Goal: Transaction & Acquisition: Purchase product/service

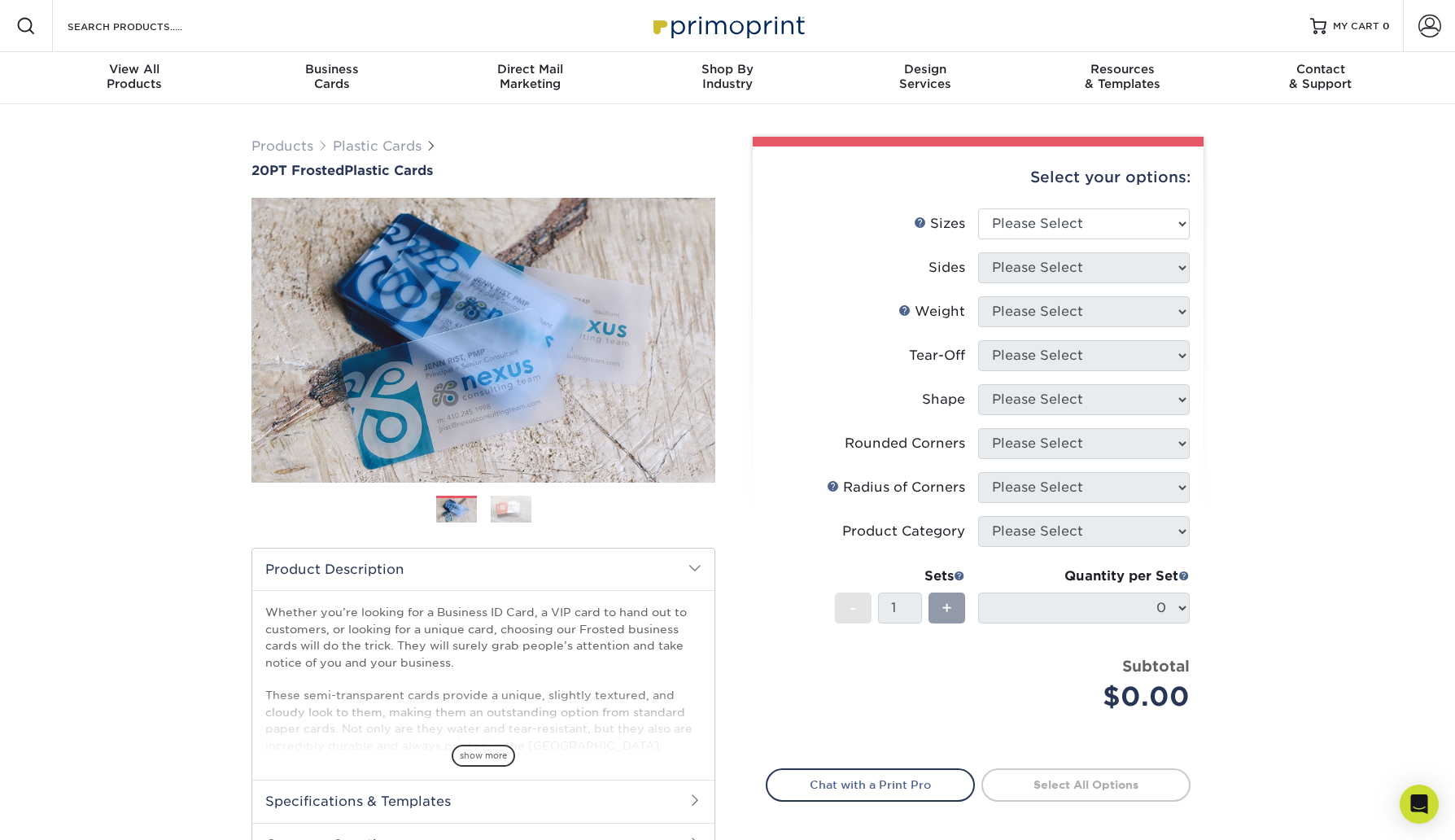
click at [499, 515] on img at bounding box center [512, 509] width 41 height 29
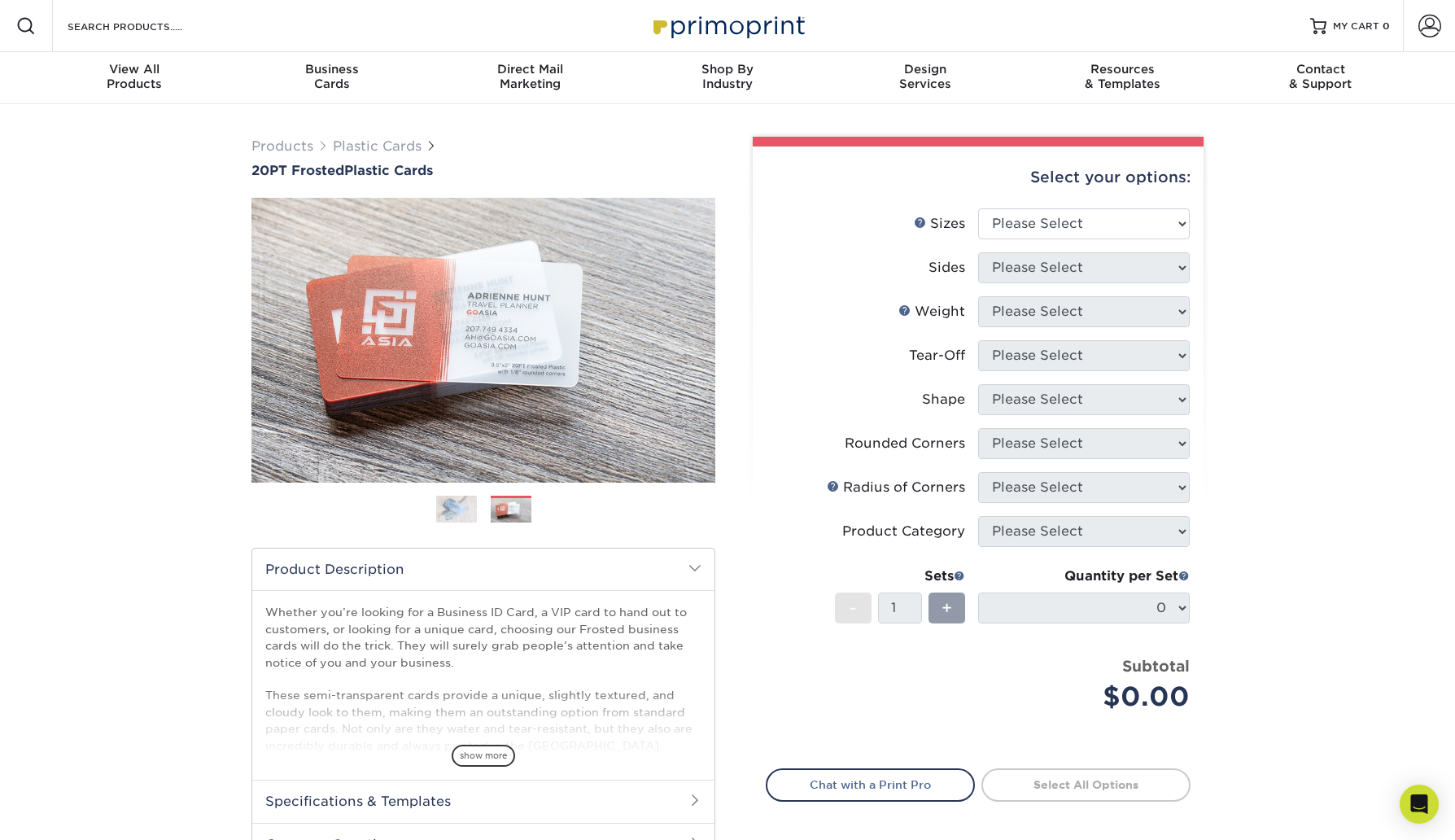
click at [452, 508] on img at bounding box center [457, 509] width 41 height 29
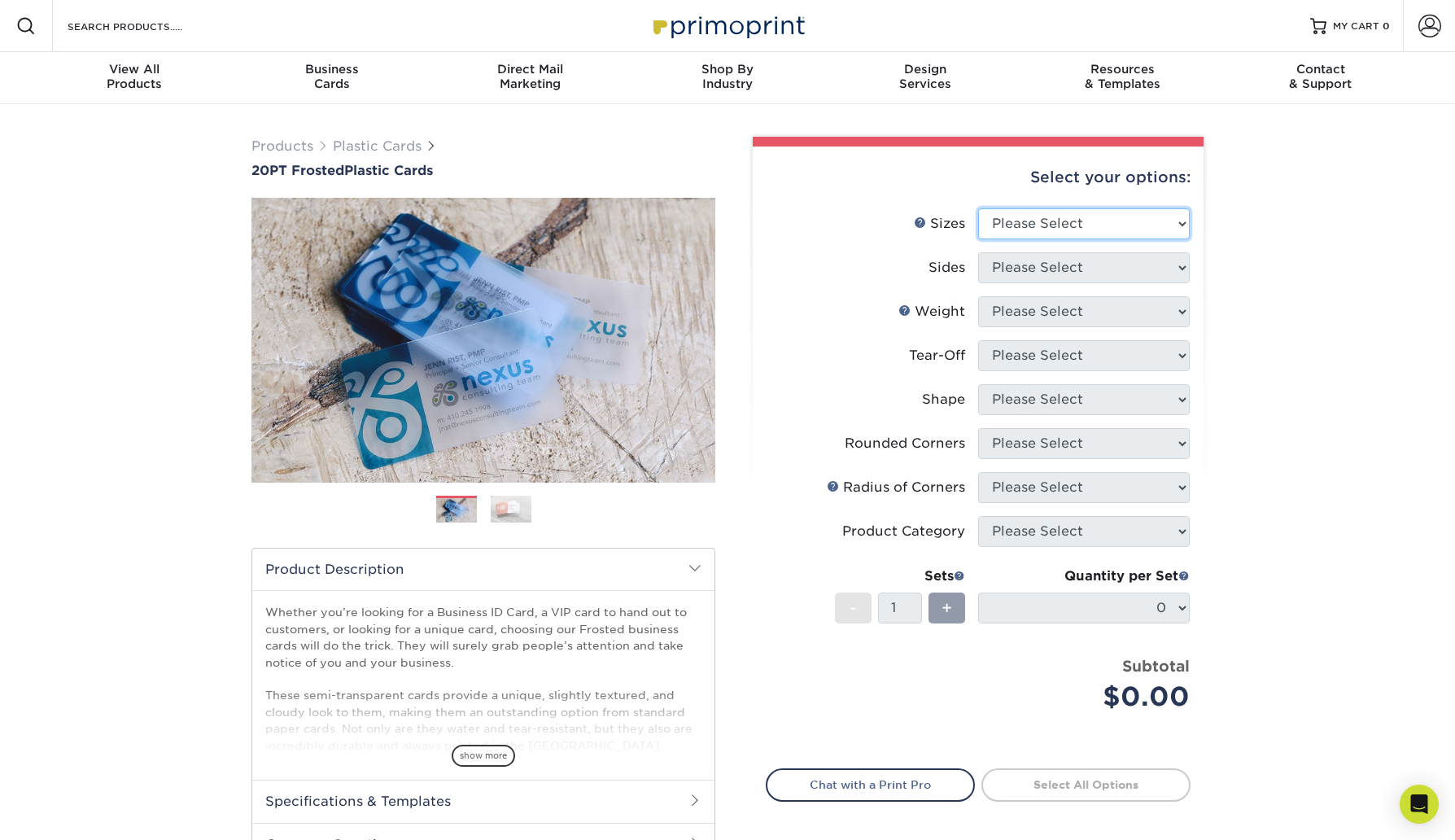
click at [1073, 220] on select "Please Select 2" x 3.5" 2" x 8" 2.12" x 3.375" 2.5" x 2.5" 4.25" x 6"" at bounding box center [1084, 224] width 211 height 31
select select "2.00x3.50"
click at [978, 208] on select "Please Select 2" x 3.5" 2" x 8" 2.12" x 3.375" 2.5" x 2.5" 4.25" x 6"" at bounding box center [1084, 224] width 211 height 31
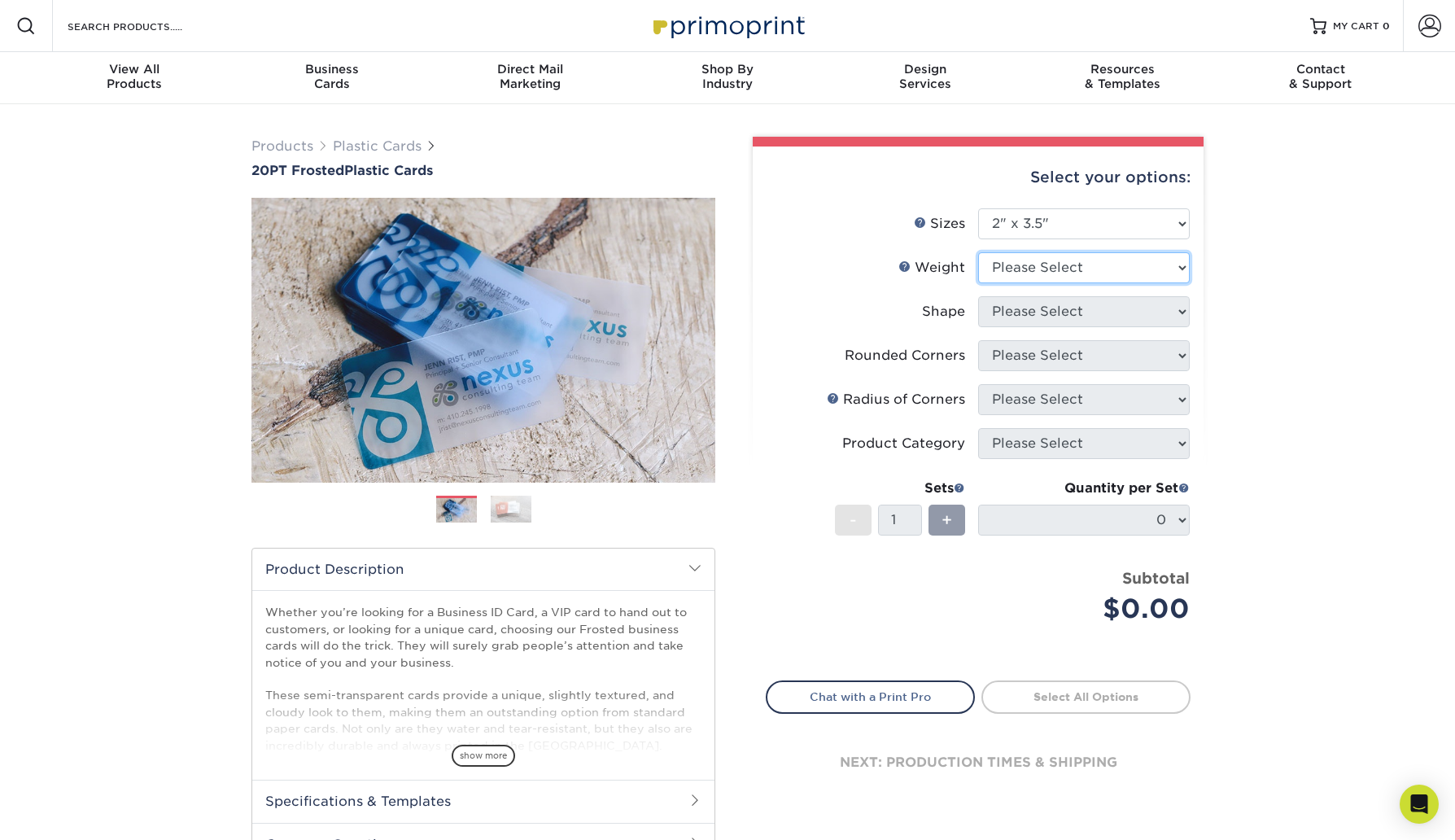
click at [1029, 261] on select "Please Select 20PT Frosted Plastic 20PT Frosted Plastic" at bounding box center [1084, 268] width 211 height 31
select select "20PT Frosted Plastic"
click at [978, 252] on select "Please Select 20PT Frosted Plastic 20PT Frosted Plastic" at bounding box center [1084, 268] width 211 height 31
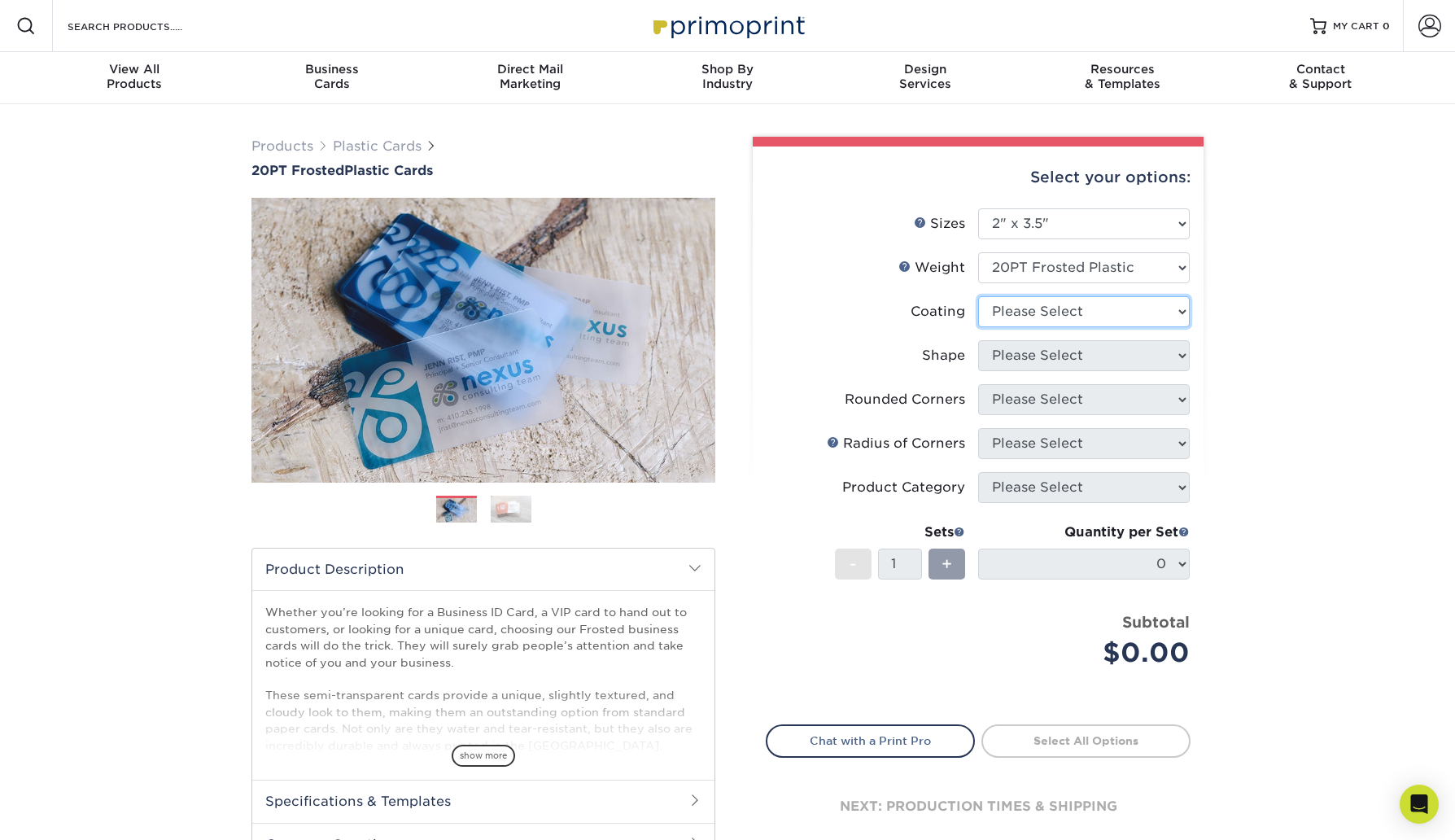
click at [1066, 313] on select at bounding box center [1084, 311] width 211 height 31
select select "3e7618de-abca-4bda-9f97-8b9129e913d8"
click at [978, 296] on select at bounding box center [1084, 311] width 211 height 31
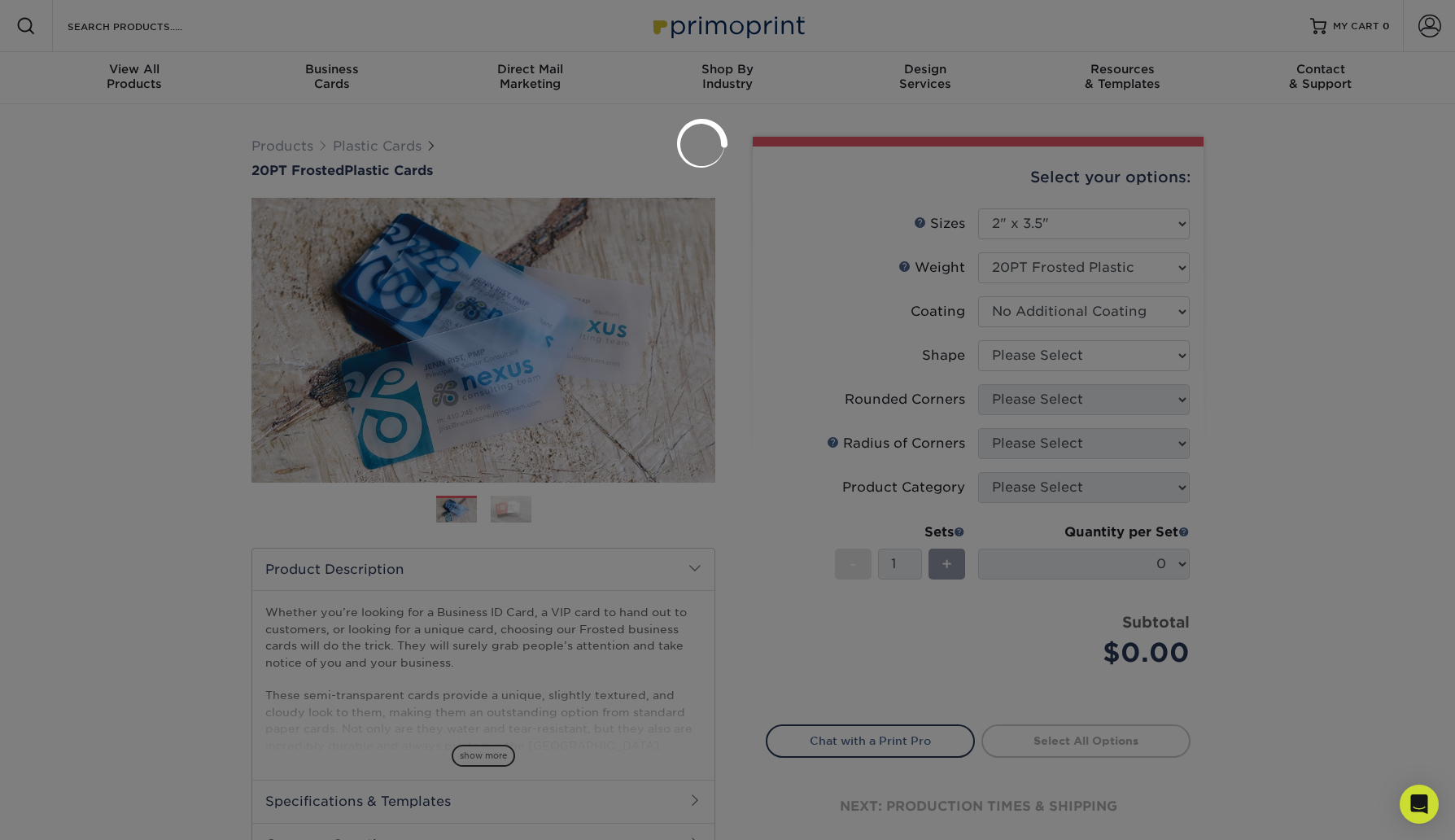
click at [1072, 351] on div at bounding box center [727, 420] width 1455 height 840
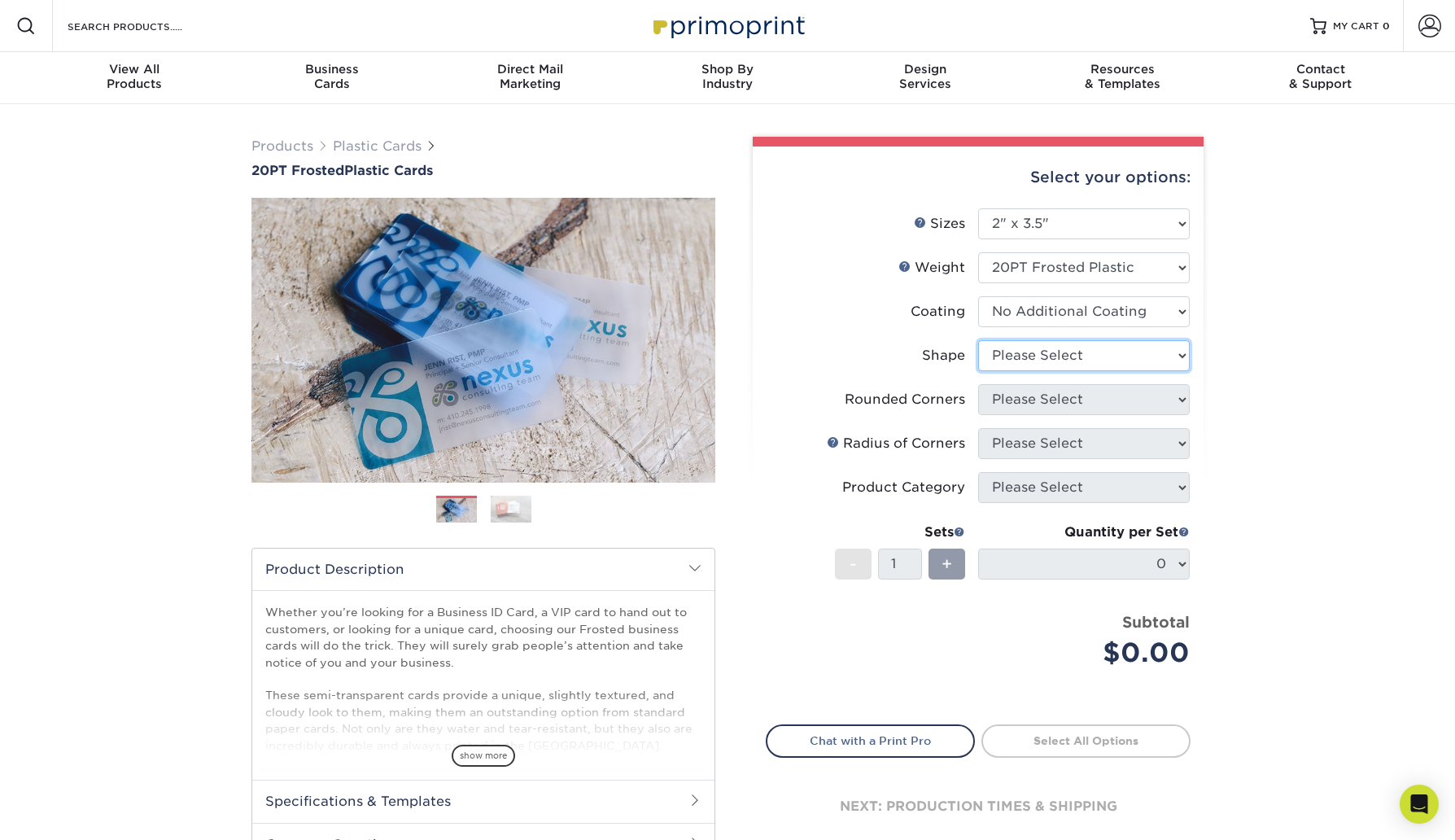
click at [1076, 353] on select "Please Select Oval Standard" at bounding box center [1084, 356] width 211 height 31
select select "standard"
click at [978, 340] on select "Please Select Oval Standard" at bounding box center [1084, 356] width 211 height 31
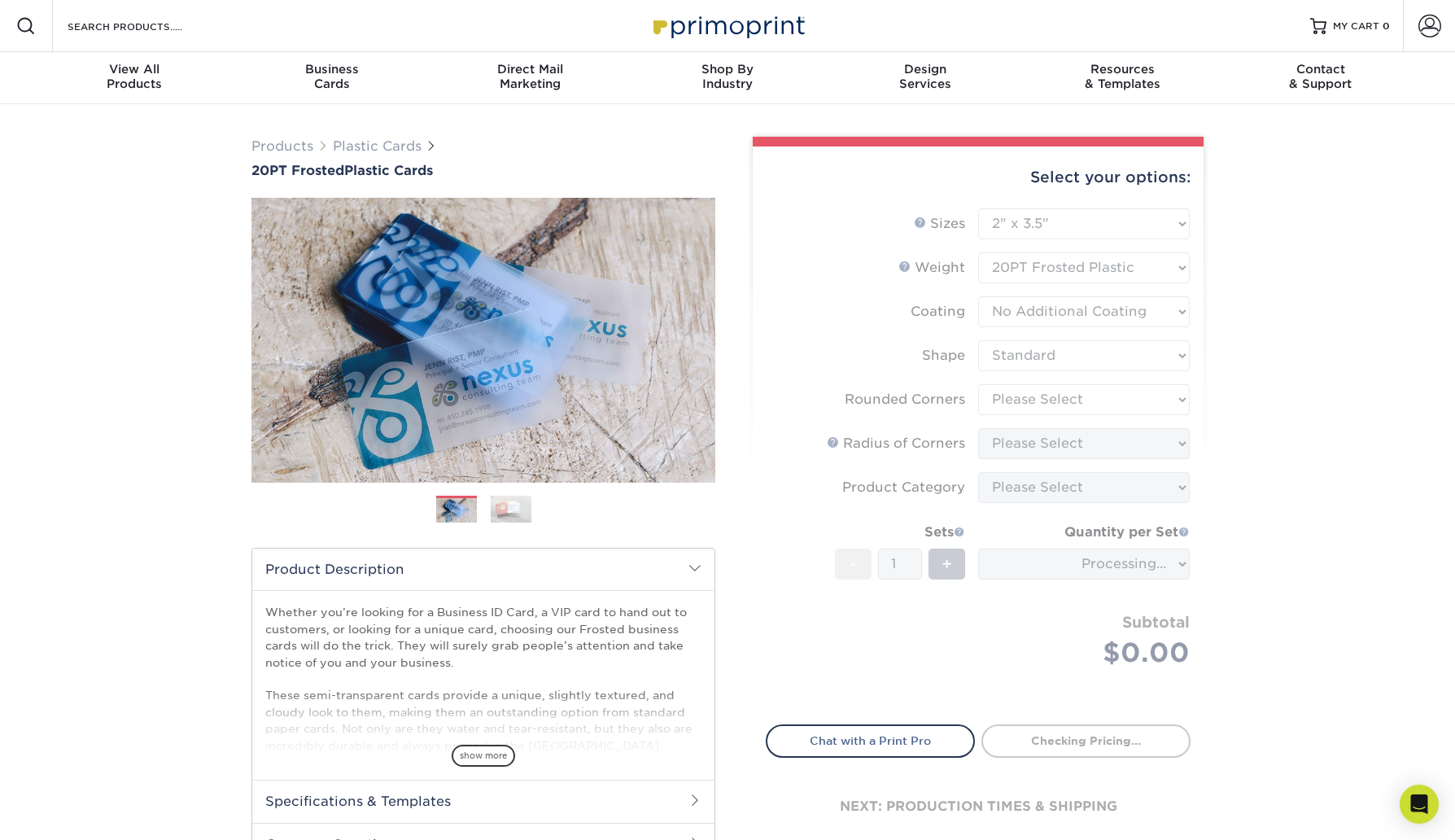
click at [1097, 400] on form "Sizes Help Sizes Please Select 2" x 3.5" 2" x 8" 2.12" x 3.375" 2.5" x 2.5" 4.2…" at bounding box center [978, 456] width 425 height 497
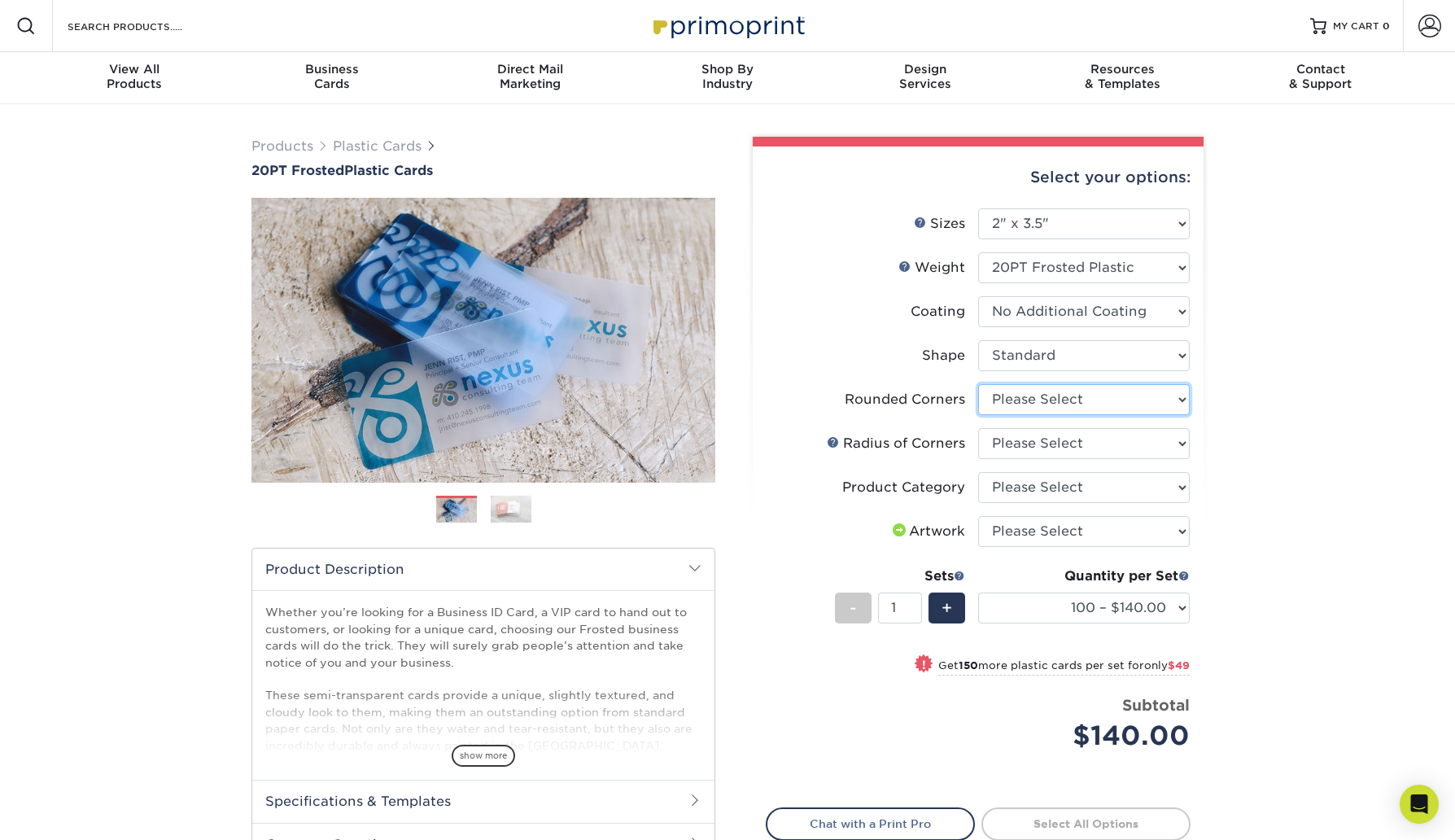
click at [1083, 401] on select "Please Select Yes - Round 4 Corners" at bounding box center [1084, 400] width 211 height 31
select select "7672df9e-0e0a-464d-8e1f-920c575e4da3"
click at [978, 384] on select "Please Select Yes - Round 4 Corners" at bounding box center [1084, 400] width 211 height 31
click at [1115, 445] on select "Please Select Rounded 1/8" Rounded 1/4"" at bounding box center [1084, 443] width 211 height 31
select select "589680c7-ee9a-431b-9d12-d7aeb1386a97"
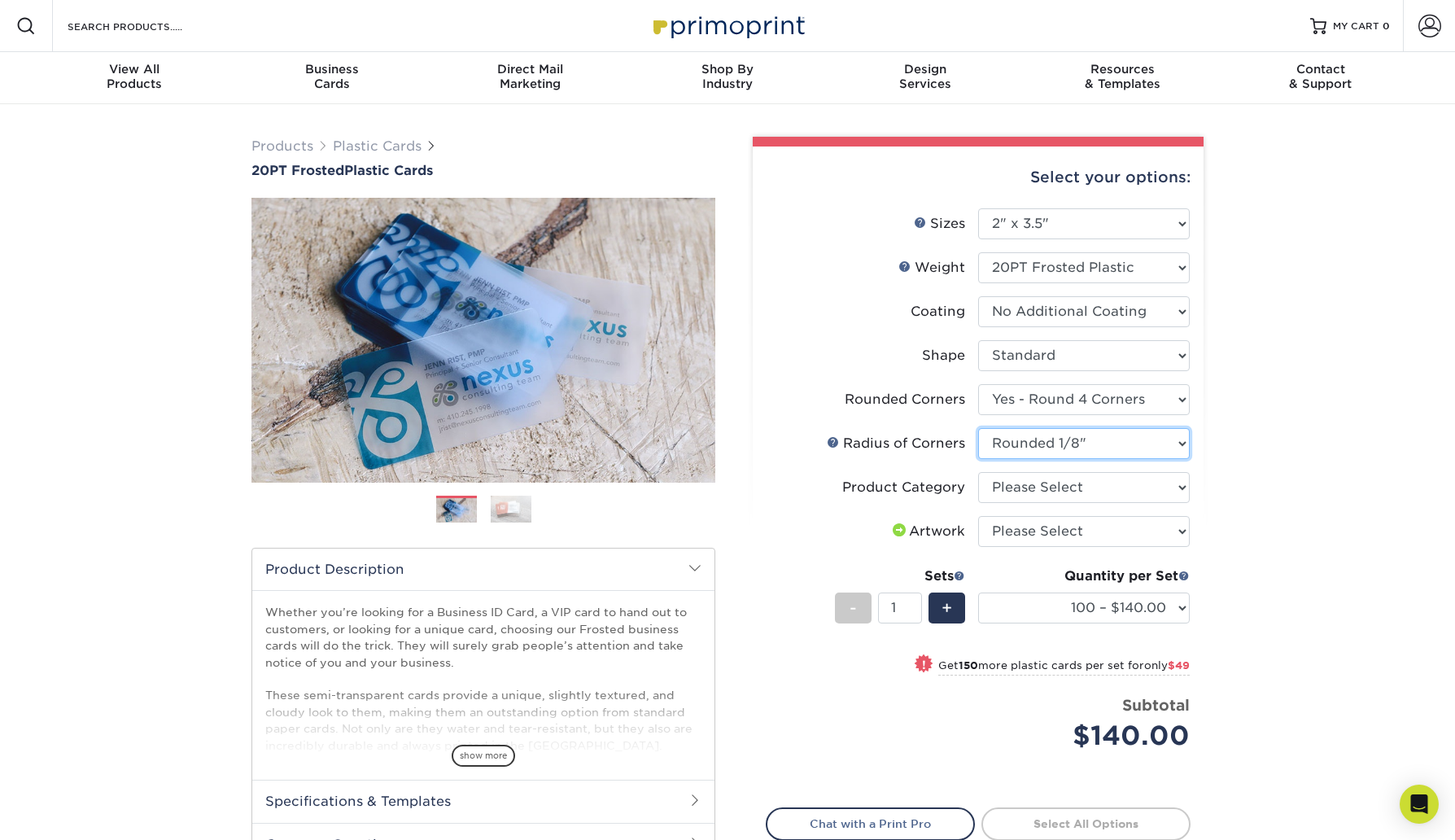
click at [978, 428] on select "Please Select Rounded 1/8" Rounded 1/4"" at bounding box center [1084, 443] width 211 height 31
click at [1074, 491] on select "Please Select Business Cards" at bounding box center [1084, 488] width 211 height 31
select select "3b5148f1-0588-4f88-a218-97bcfdce65c1"
click at [978, 472] on select "Please Select Business Cards" at bounding box center [1084, 488] width 211 height 31
click at [1066, 531] on select "Please Select I will upload files I need a design - $100" at bounding box center [1084, 531] width 211 height 31
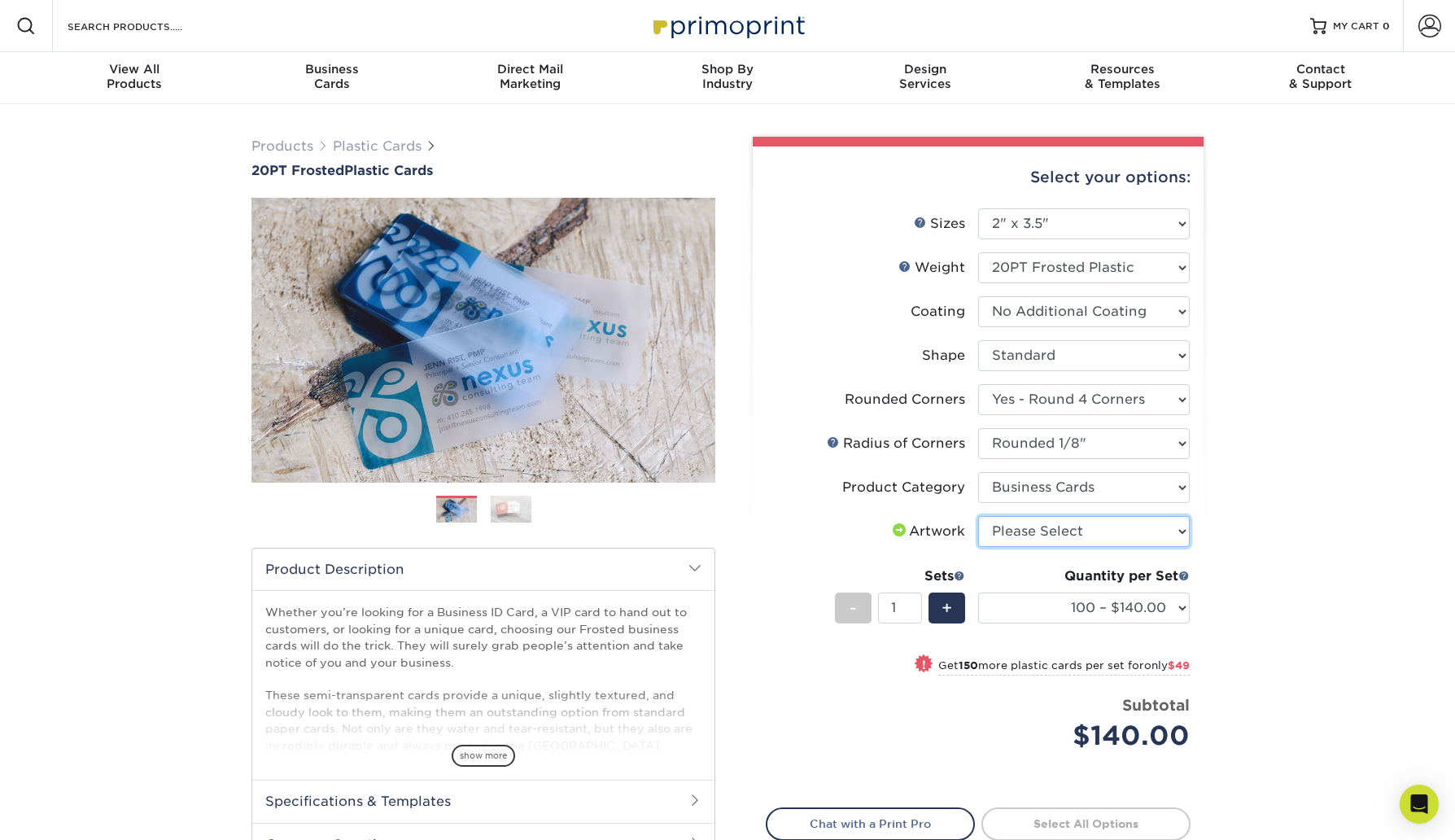
select select "upload"
click at [978, 515] on select "Please Select I will upload files I need a design - $100" at bounding box center [1084, 531] width 211 height 31
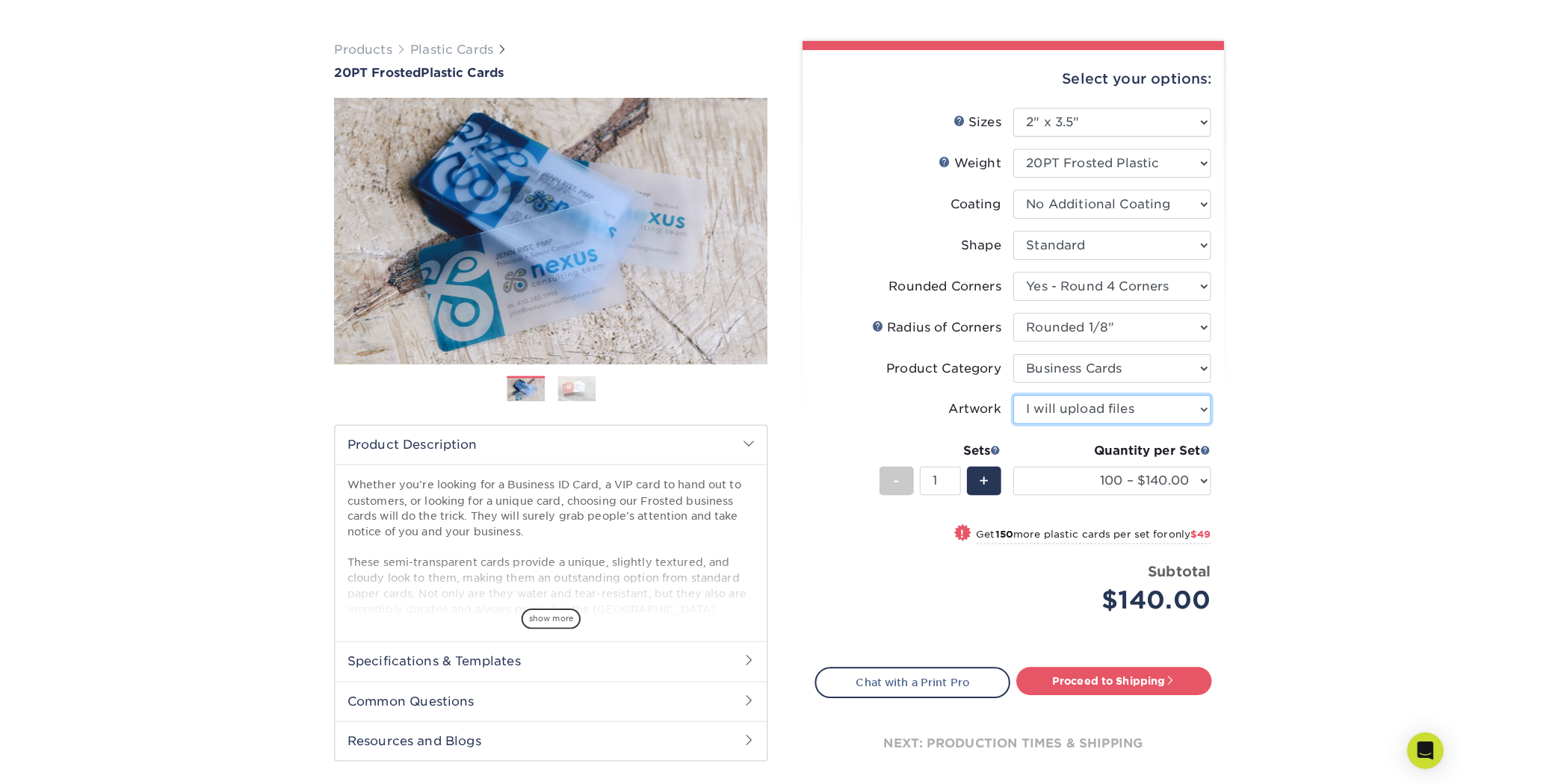
scroll to position [105, 0]
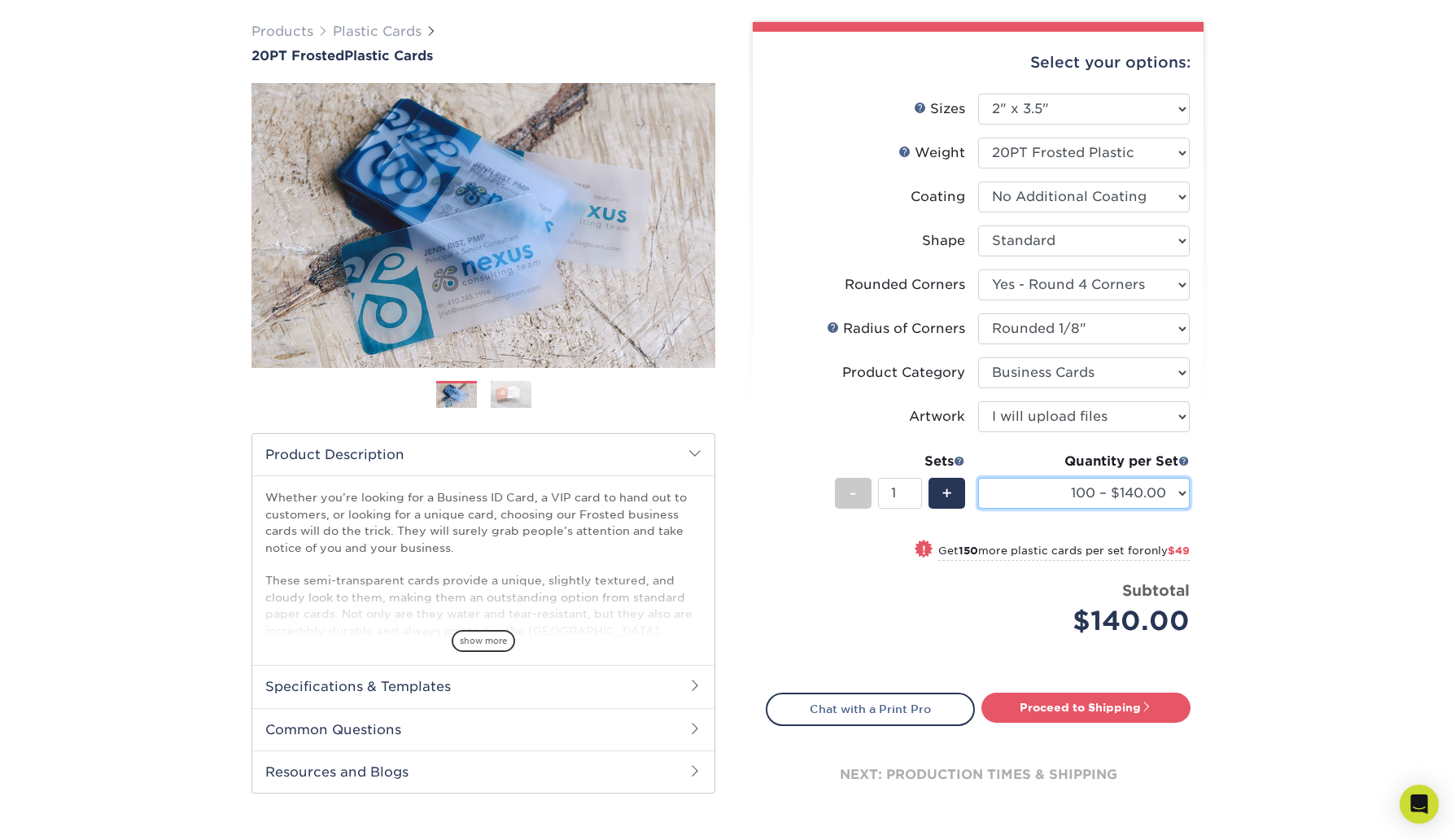
click at [1122, 493] on select "100 – $140.00 250 – $189.00 500 – $243.00 1000 – $272.00 2500 – $657.00 5000 – …" at bounding box center [1084, 493] width 211 height 31
select select "250 – $189.00"
click at [978, 478] on select "100 – $140.00 250 – $189.00 500 – $243.00 1000 – $272.00 2500 – $657.00 5000 – …" at bounding box center [1084, 493] width 211 height 31
